Goal: Task Accomplishment & Management: Manage account settings

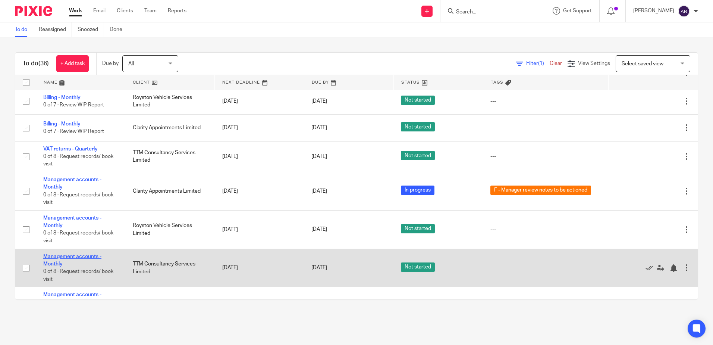
scroll to position [812, 0]
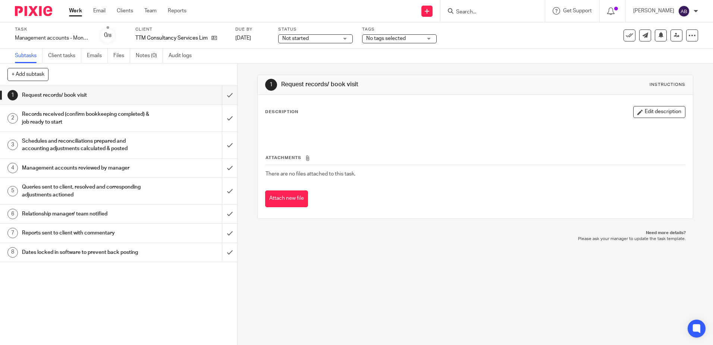
click at [318, 36] on span "Not started" at bounding box center [310, 39] width 56 height 8
click at [329, 65] on li "In progress" at bounding box center [316, 65] width 74 height 15
click at [386, 35] on span "No tags selected" at bounding box center [394, 39] width 56 height 8
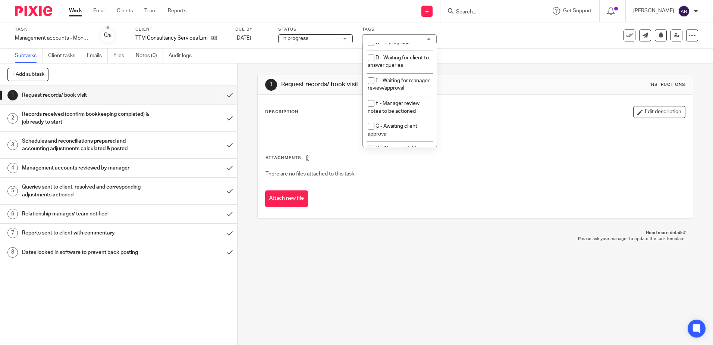
scroll to position [75, 0]
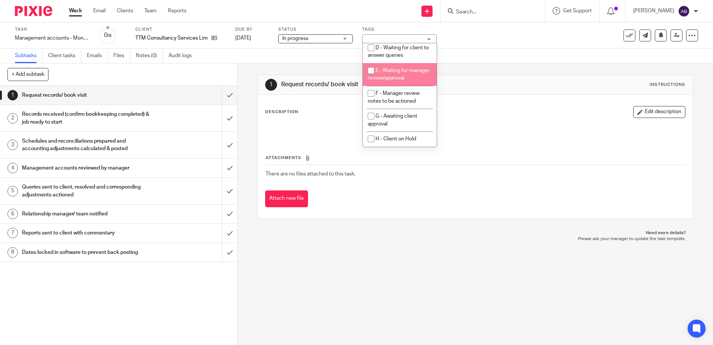
click at [387, 73] on span "E - Waiting for manager review/approval" at bounding box center [399, 74] width 62 height 13
checkbox input "true"
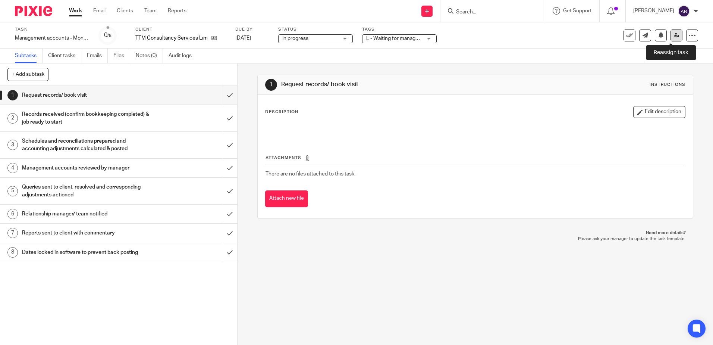
click at [674, 36] on icon at bounding box center [677, 35] width 6 height 6
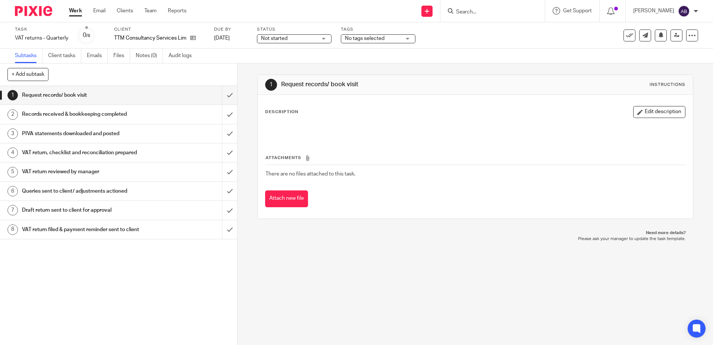
click at [299, 41] on span "Not started" at bounding box center [289, 39] width 56 height 8
click at [305, 64] on li "In progress" at bounding box center [295, 65] width 74 height 15
click at [386, 46] on div "Task VAT returns - Quarterly Save VAT returns - Quarterly 0 /8 Client TTM Consu…" at bounding box center [356, 35] width 713 height 26
click at [386, 41] on span "No tags selected" at bounding box center [373, 39] width 56 height 8
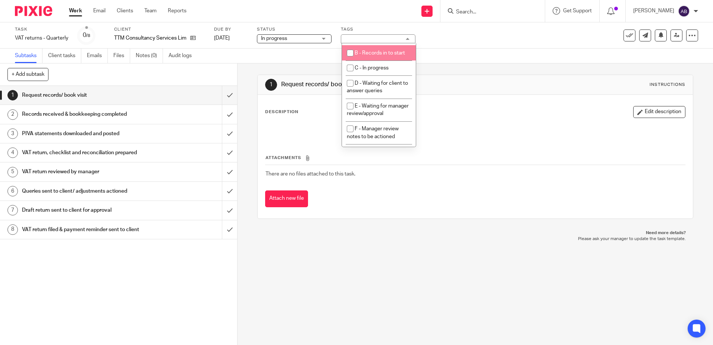
scroll to position [79, 0]
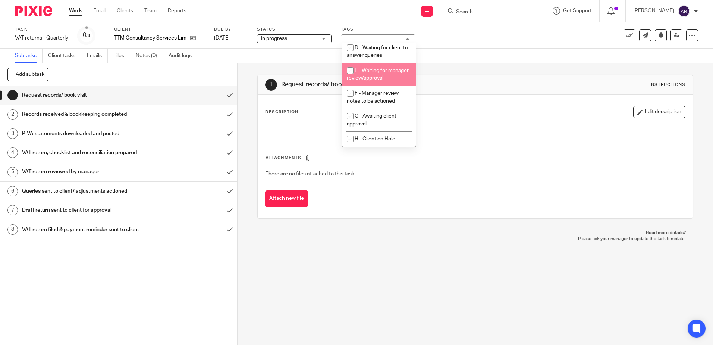
click at [376, 74] on li "E - Waiting for manager review/approval" at bounding box center [379, 74] width 74 height 23
checkbox input "true"
click at [476, 70] on div "1 Request records/ book visit Instructions Description Edit description Attachm…" at bounding box center [475, 146] width 436 height 166
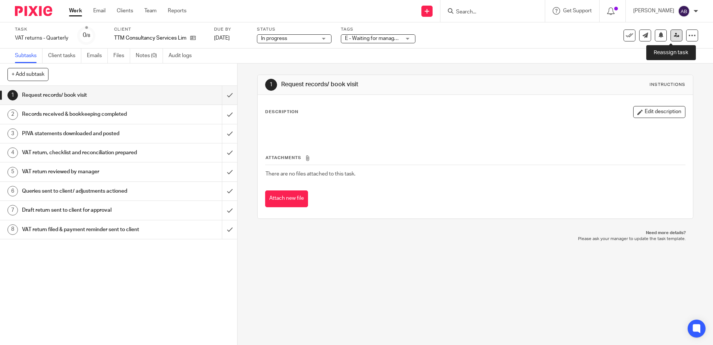
click at [674, 31] on link at bounding box center [677, 35] width 12 height 12
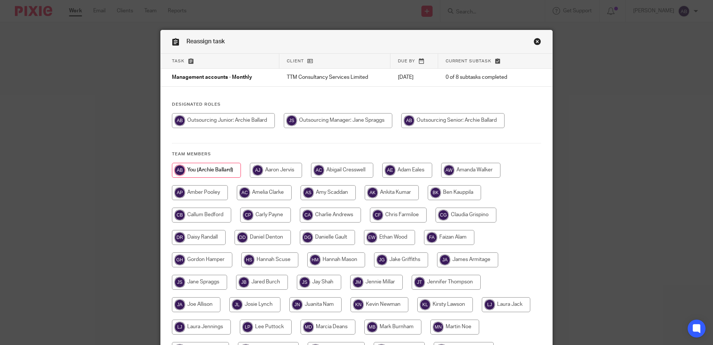
click at [353, 126] on input "radio" at bounding box center [338, 120] width 109 height 15
radio input "true"
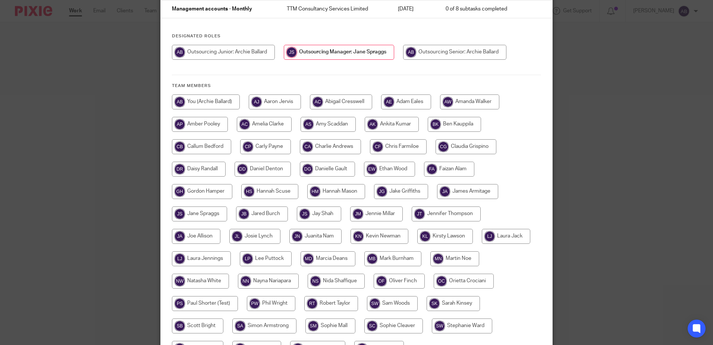
scroll to position [148, 0]
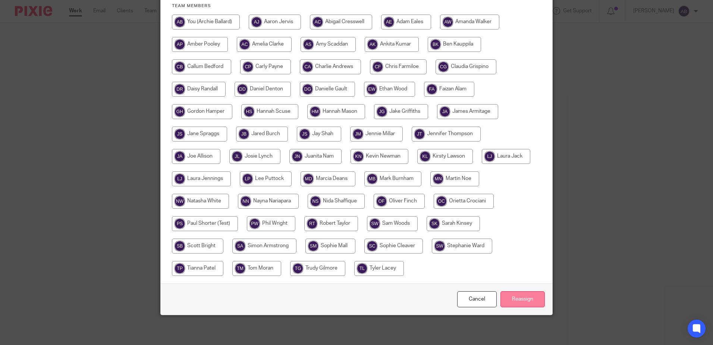
click at [533, 299] on input "Reassign" at bounding box center [523, 299] width 44 height 16
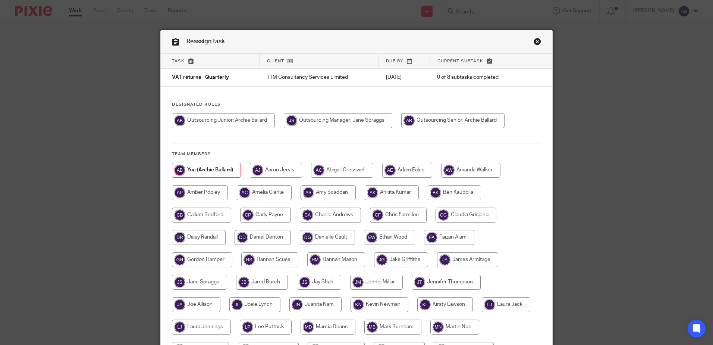
click at [337, 119] on input "radio" at bounding box center [338, 120] width 109 height 15
radio input "true"
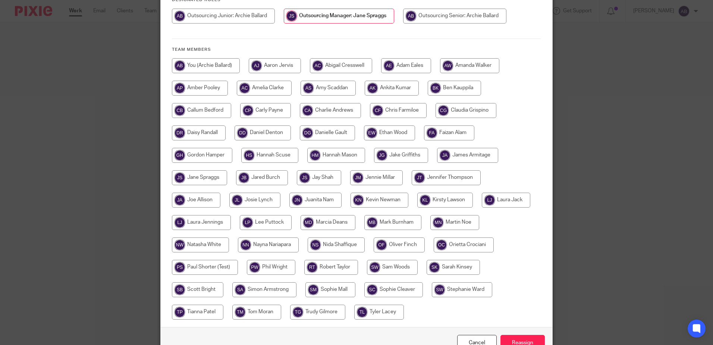
scroll to position [148, 0]
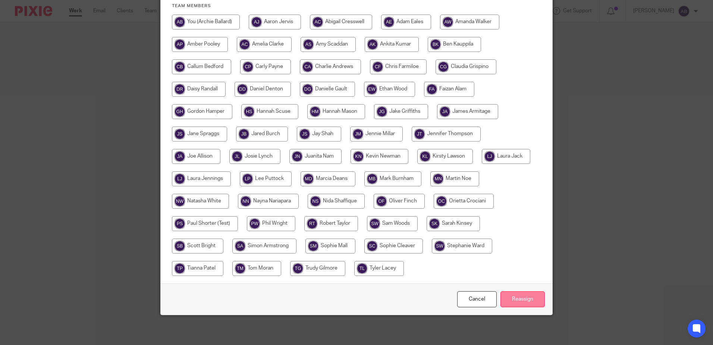
click at [536, 297] on input "Reassign" at bounding box center [523, 299] width 44 height 16
